Goal: Find contact information: Obtain details needed to contact an individual or organization

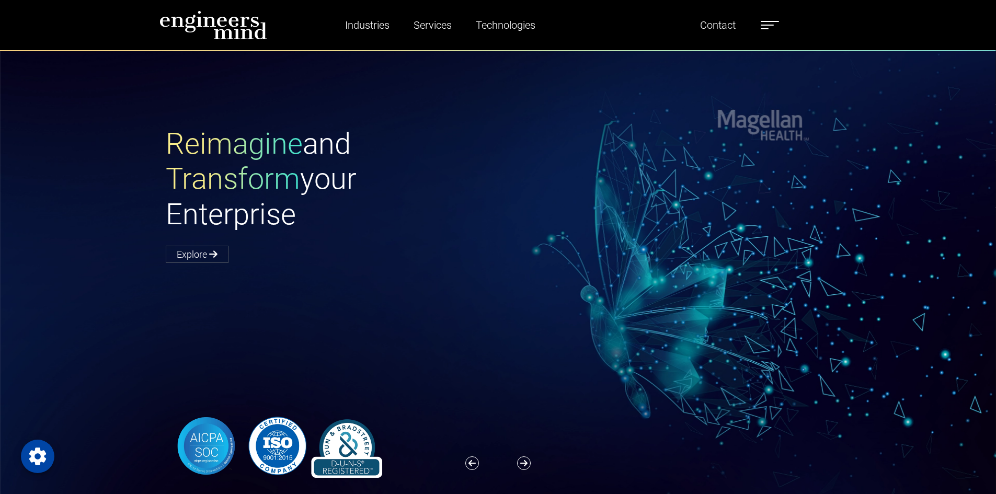
click at [769, 22] on label at bounding box center [770, 25] width 18 height 14
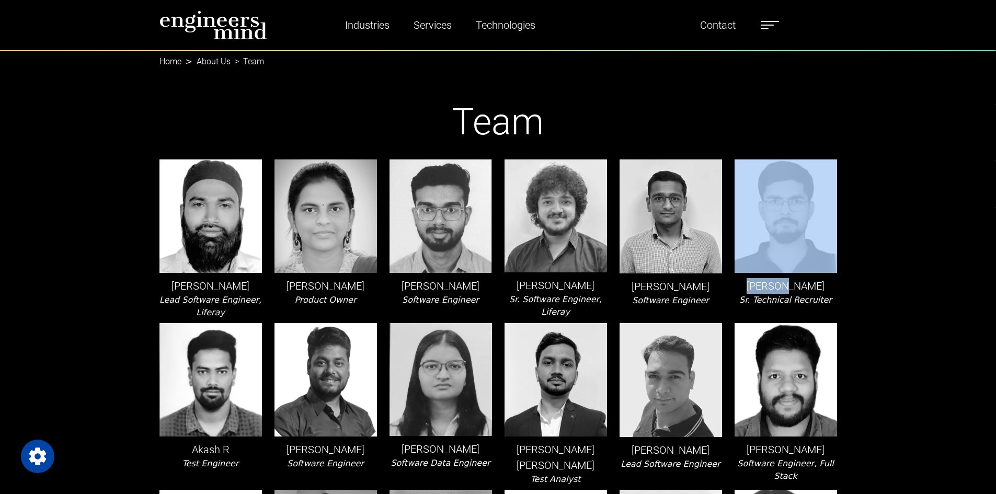
drag, startPoint x: 789, startPoint y: 176, endPoint x: 760, endPoint y: 162, distance: 31.8
click at [760, 162] on div "Akash Bhedwal Sr. Technical Recruiter" at bounding box center [785, 238] width 115 height 159
click at [815, 165] on div "Akash Bhedwal Sr. Technical Recruiter" at bounding box center [785, 238] width 115 height 159
drag, startPoint x: 815, startPoint y: 165, endPoint x: 763, endPoint y: 166, distance: 51.8
click at [763, 166] on div "Akash Bhedwal Sr. Technical Recruiter" at bounding box center [785, 238] width 115 height 159
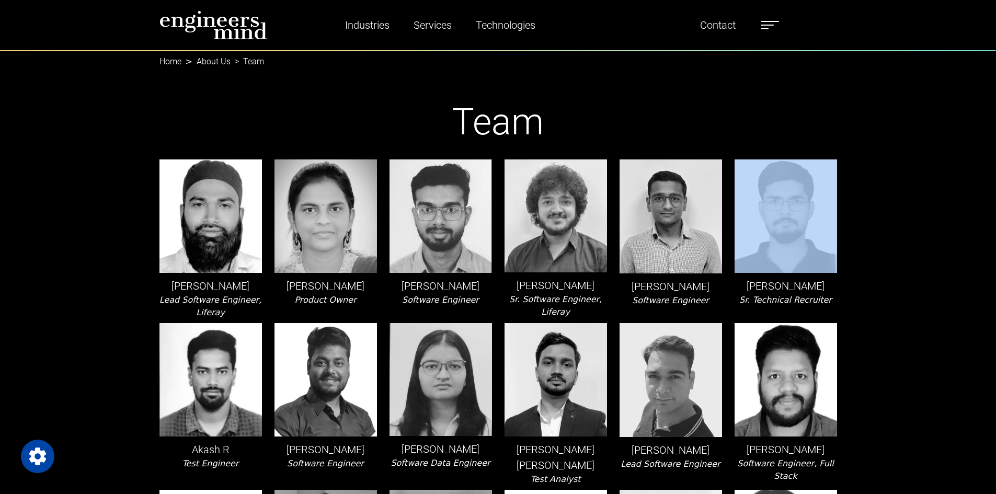
click at [765, 165] on img at bounding box center [786, 215] width 102 height 113
